Goal: Check status: Check status

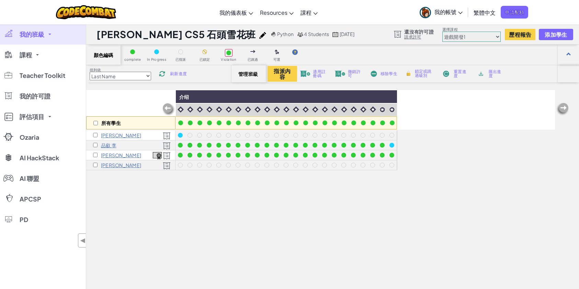
select select "5789587aad86a6efb573701e"
click at [391, 143] on div at bounding box center [391, 145] width 5 height 5
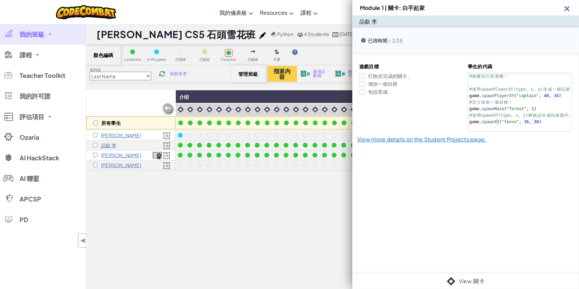
drag, startPoint x: 129, startPoint y: 275, endPoint x: 285, endPoint y: 187, distance: 179.3
click at [131, 273] on div "所有學生 介绍 芃翰 [PERSON_NAME] [PERSON_NAME] [PERSON_NAME] 陳" at bounding box center [320, 217] width 469 height 255
click at [306, 204] on div "所有學生 介绍 芃翰 [PERSON_NAME] [PERSON_NAME] [PERSON_NAME] 陳" at bounding box center [320, 217] width 469 height 255
click at [570, 6] on img at bounding box center [567, 8] width 9 height 9
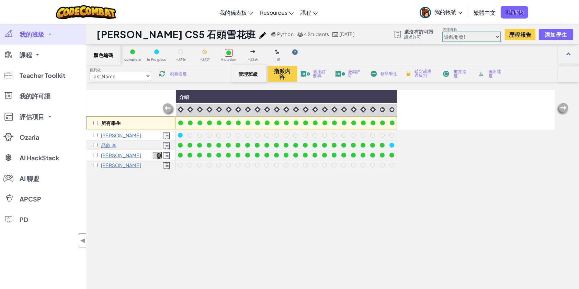
drag, startPoint x: 392, startPoint y: 151, endPoint x: 383, endPoint y: 165, distance: 16.5
click at [346, 193] on div "所有學生 介绍 芃翰 [PERSON_NAME] [PERSON_NAME] [PERSON_NAME] 陳" at bounding box center [320, 217] width 469 height 255
click at [390, 154] on div at bounding box center [391, 155] width 5 height 5
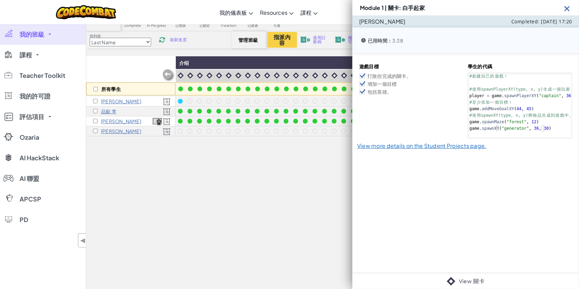
scroll to position [46, 0]
